Goal: Task Accomplishment & Management: Manage account settings

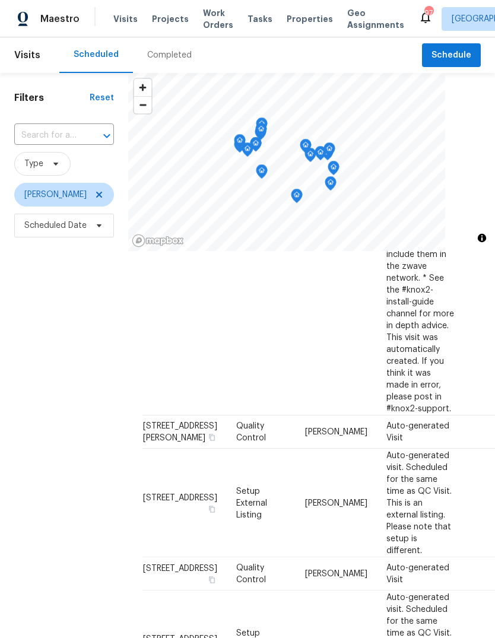
scroll to position [392, 0]
click at [0, 0] on icon at bounding box center [0, 0] width 0 height 0
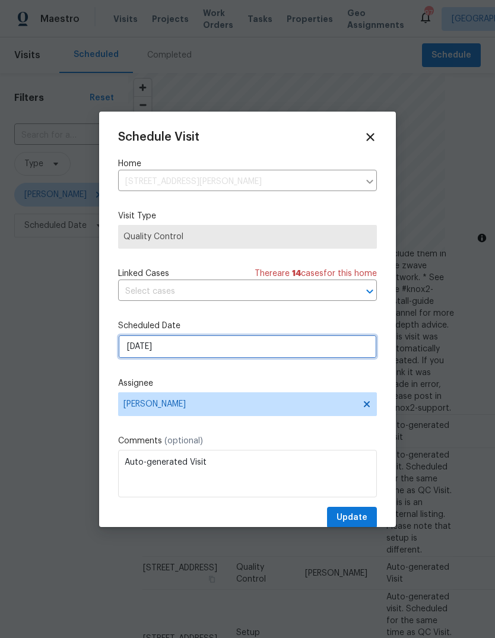
click at [338, 351] on input "[DATE]" at bounding box center [247, 347] width 259 height 24
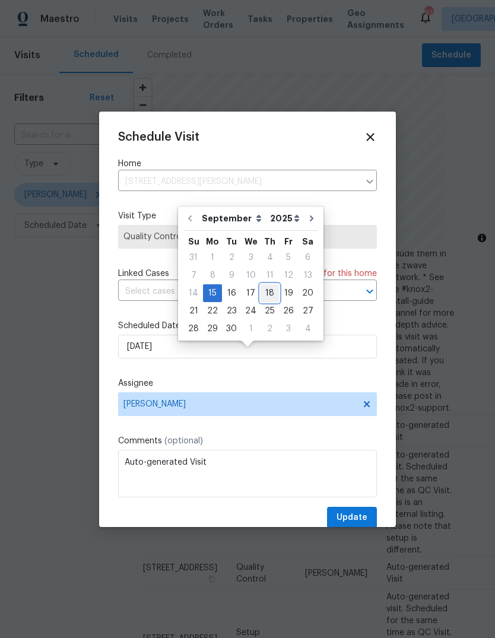
click at [268, 285] on div "18" at bounding box center [270, 293] width 18 height 17
type input "[DATE]"
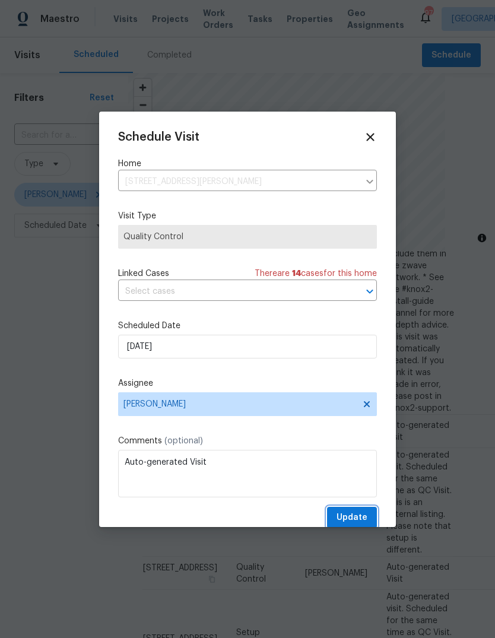
click at [366, 515] on span "Update" at bounding box center [352, 518] width 31 height 15
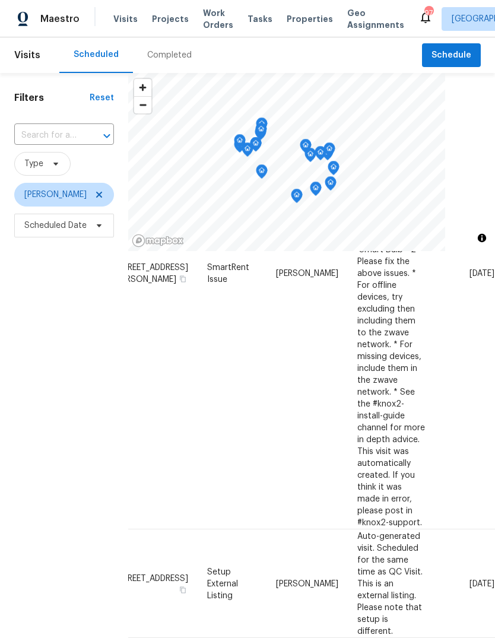
scroll to position [277, 97]
click at [0, 0] on icon at bounding box center [0, 0] width 0 height 0
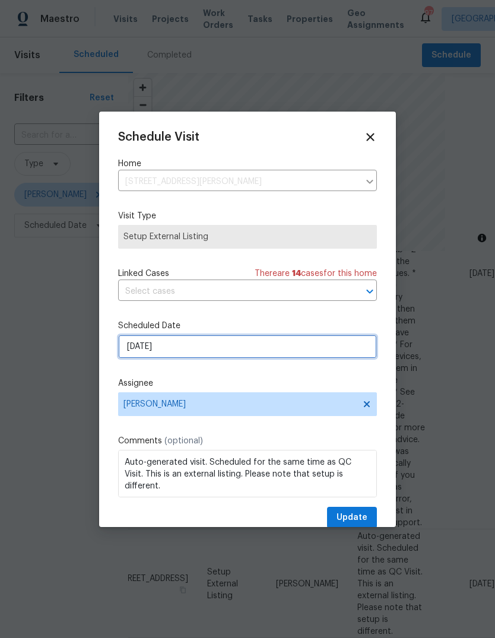
click at [340, 349] on input "[DATE]" at bounding box center [247, 347] width 259 height 24
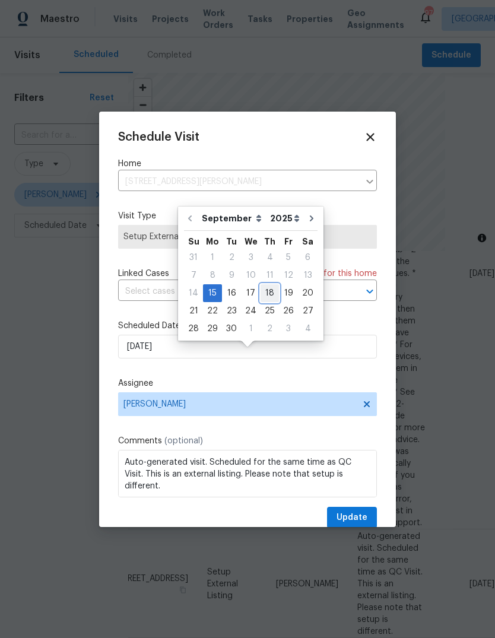
click at [270, 285] on div "18" at bounding box center [270, 293] width 18 height 17
type input "[DATE]"
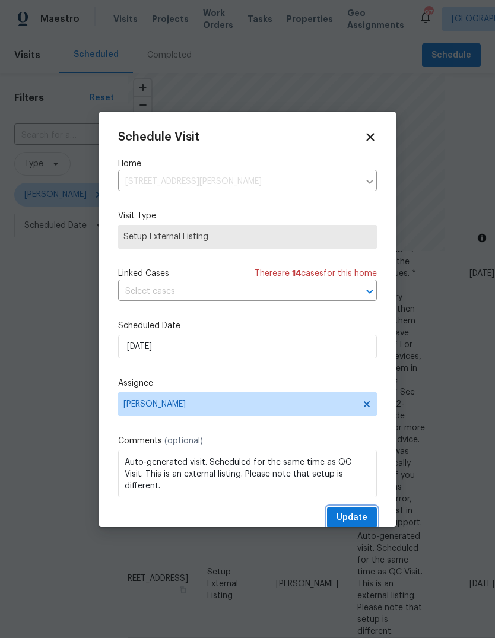
click at [363, 518] on span "Update" at bounding box center [352, 518] width 31 height 15
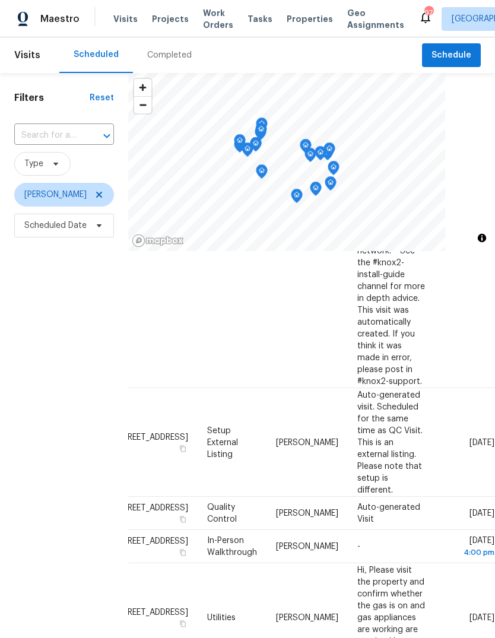
scroll to position [419, 97]
click at [0, 0] on icon at bounding box center [0, 0] width 0 height 0
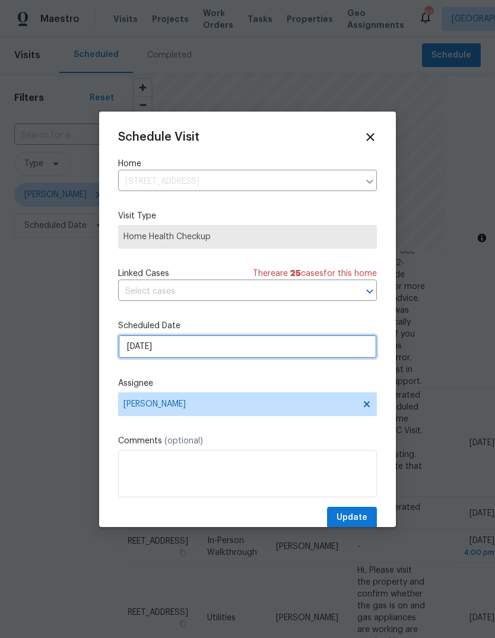
click at [342, 356] on input "[DATE]" at bounding box center [247, 347] width 259 height 24
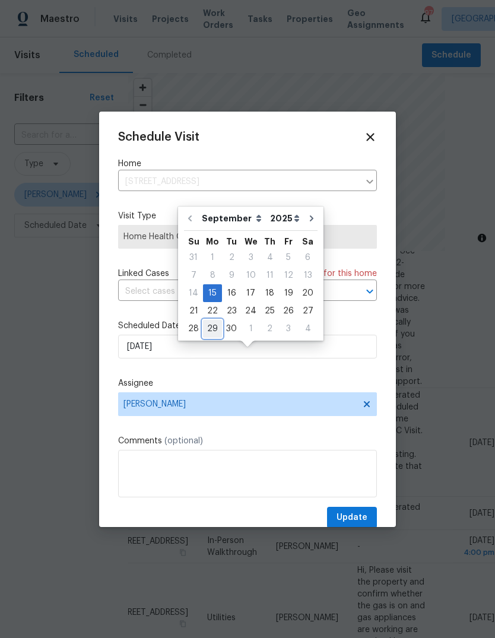
click at [214, 321] on div "29" at bounding box center [212, 329] width 19 height 17
type input "[DATE]"
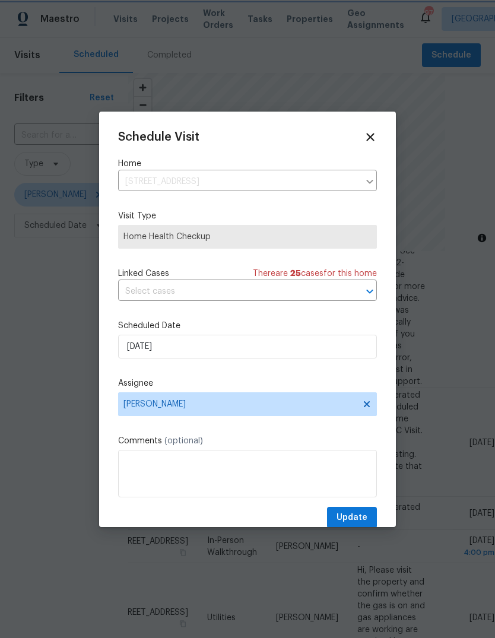
scroll to position [12, 0]
click at [374, 518] on button "Update" at bounding box center [352, 518] width 50 height 22
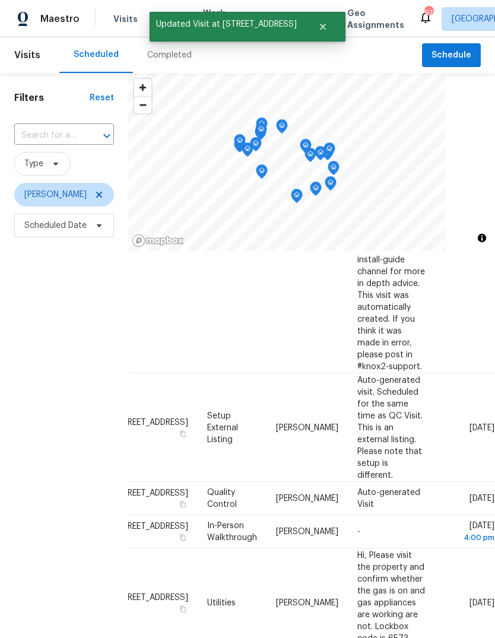
scroll to position [433, 97]
click at [0, 0] on icon at bounding box center [0, 0] width 0 height 0
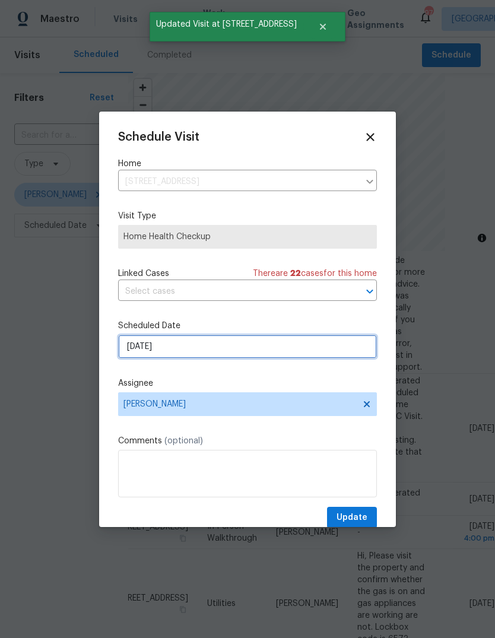
click at [340, 350] on input "[DATE]" at bounding box center [247, 347] width 259 height 24
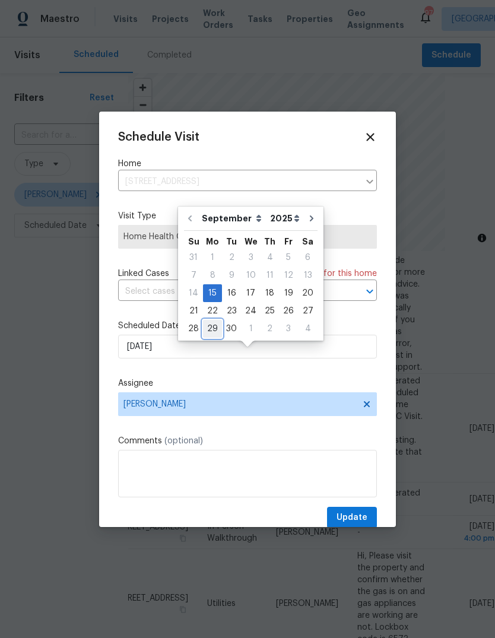
click at [214, 321] on div "29" at bounding box center [212, 329] width 19 height 17
type input "[DATE]"
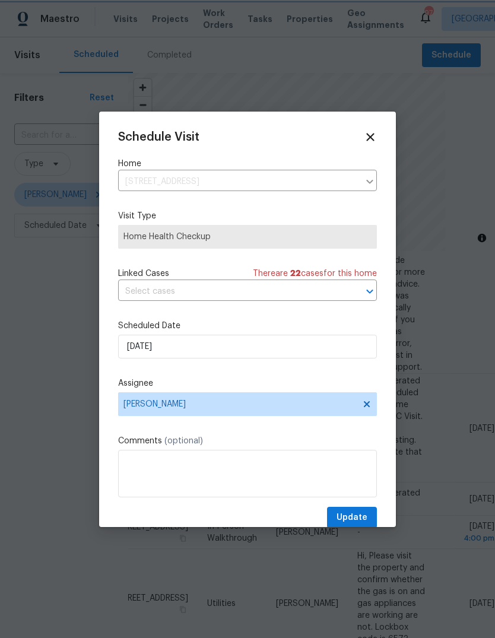
scroll to position [12, 0]
click at [365, 512] on button "Update" at bounding box center [352, 518] width 50 height 22
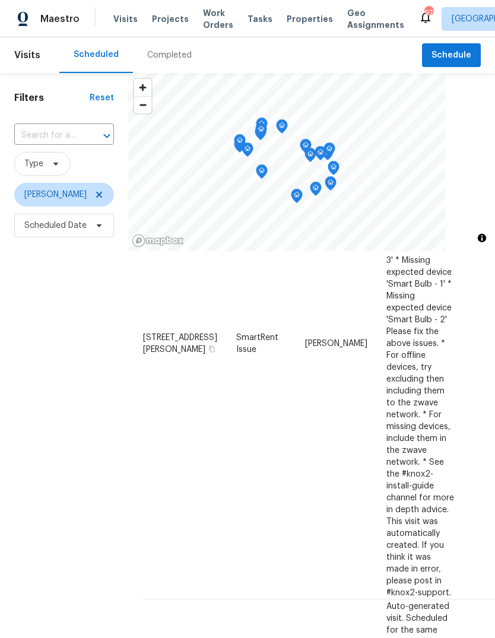
scroll to position [0, 0]
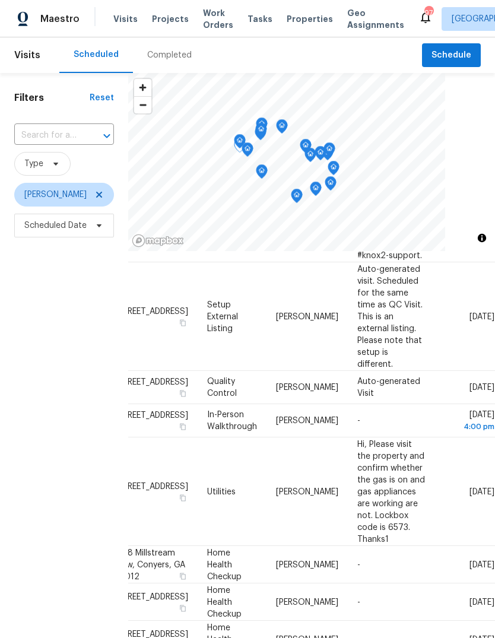
click at [0, 0] on icon at bounding box center [0, 0] width 0 height 0
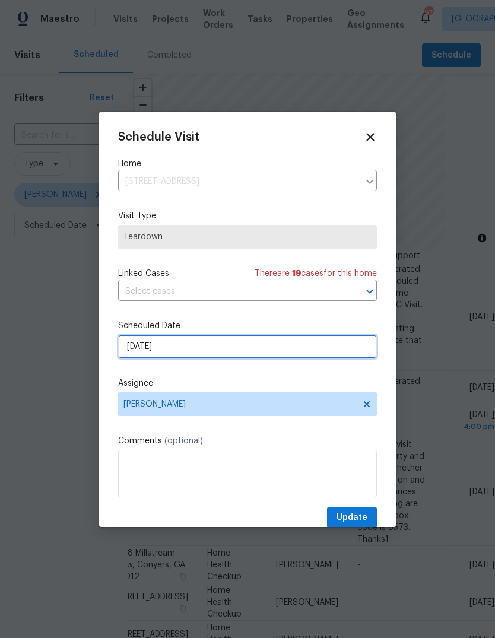
click at [319, 346] on input "[DATE]" at bounding box center [247, 347] width 259 height 24
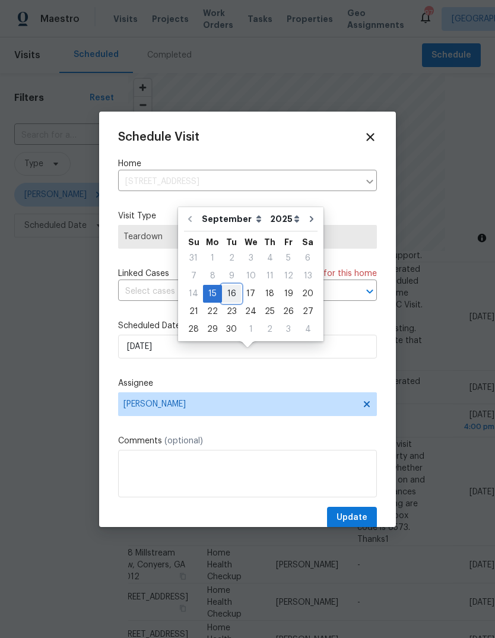
click at [233, 286] on div "16" at bounding box center [231, 294] width 19 height 17
type input "[DATE]"
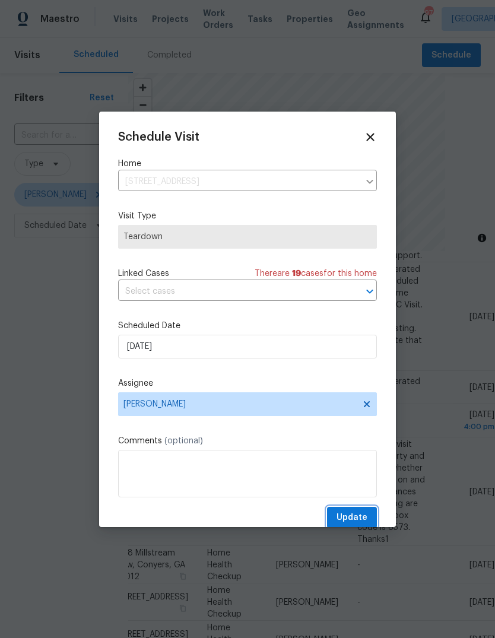
click at [371, 517] on button "Update" at bounding box center [352, 518] width 50 height 22
